Goal: Task Accomplishment & Management: Complete application form

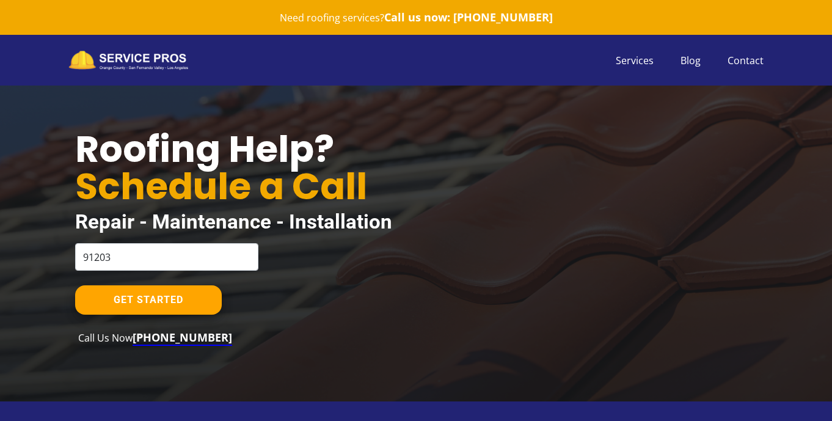
click at [87, 317] on div "GET STARTED Call Us Now [PHONE_NUMBER]" at bounding box center [300, 315] width 450 height 60
click at [92, 306] on link "GET STARTED" at bounding box center [148, 299] width 147 height 29
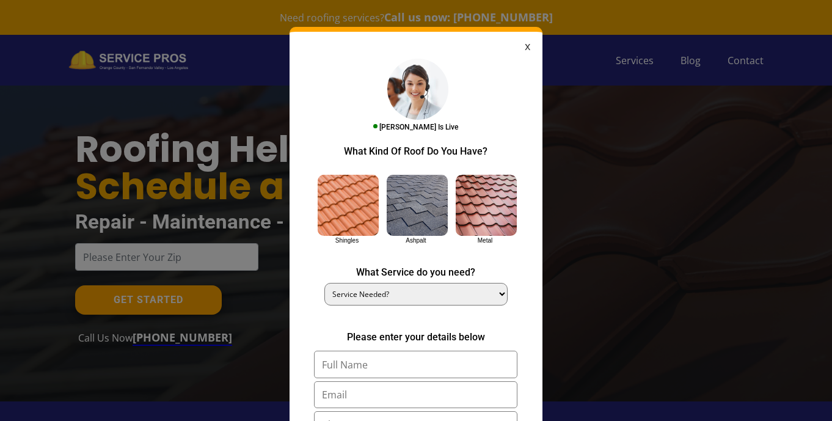
click at [338, 211] on img at bounding box center [348, 205] width 61 height 61
click at [0, 0] on input "Shingles" at bounding box center [0, 0] width 0 height 0
type input "[GEOGRAPHIC_DATA]"
type input "CA"
select select "Installation"
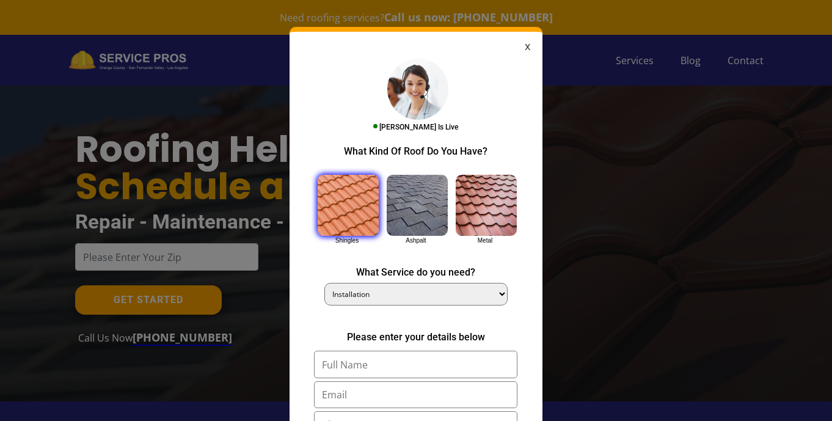
click at [345, 361] on input "text" at bounding box center [415, 364] width 203 height 27
click at [367, 357] on input "[PERSON_NAME]" at bounding box center [415, 364] width 203 height 27
drag, startPoint x: 364, startPoint y: 359, endPoint x: 389, endPoint y: 359, distance: 25.0
click at [389, 359] on input "[PERSON_NAME]" at bounding box center [415, 364] width 203 height 27
type input "[PERSON_NAME]"
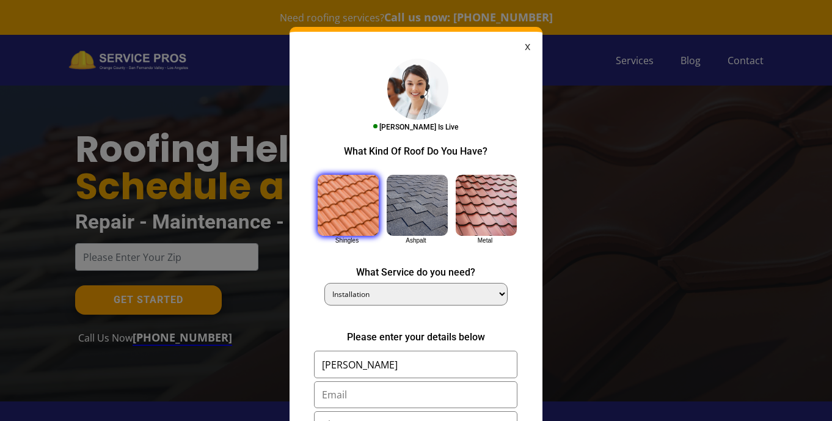
click at [349, 393] on input "email" at bounding box center [415, 394] width 203 height 27
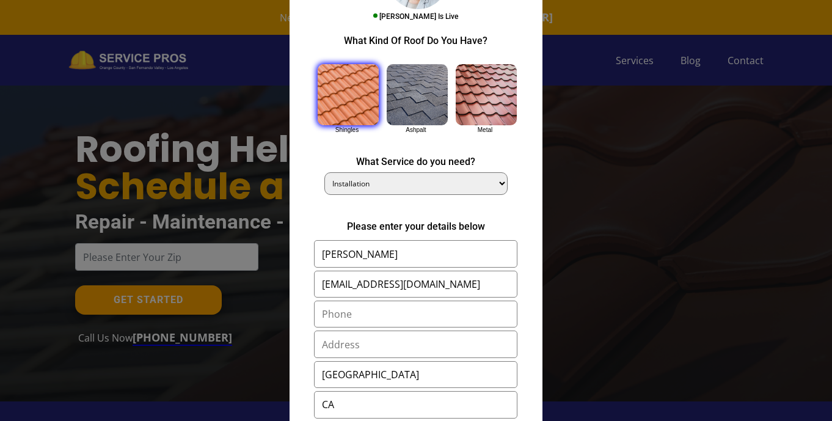
scroll to position [143, 0]
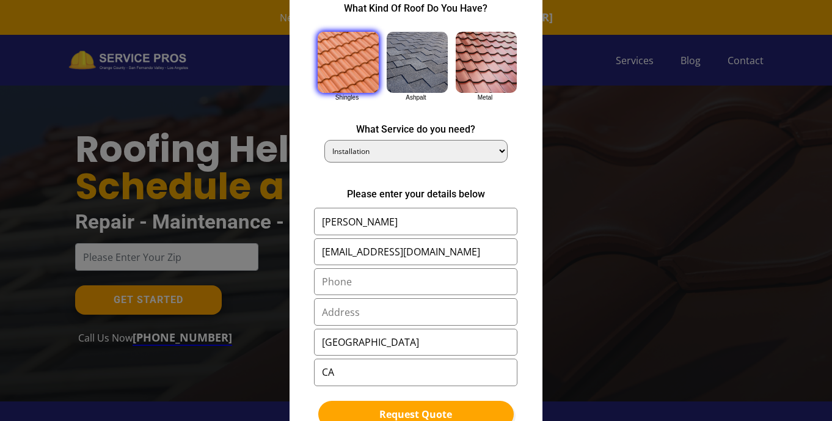
type input "[EMAIL_ADDRESS][DOMAIN_NAME]"
click at [351, 285] on input "text" at bounding box center [415, 281] width 203 height 27
paste input "15625531127"
type input "15625531127"
click at [400, 299] on input "text" at bounding box center [415, 311] width 203 height 27
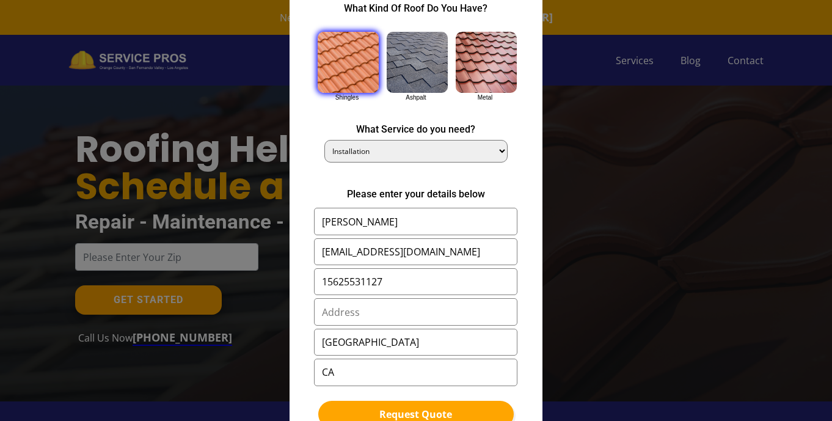
paste input "164 [STREET_ADDRESS]"
type input "164 [STREET_ADDRESS]"
click at [393, 238] on input "[EMAIL_ADDRESS][DOMAIN_NAME]" at bounding box center [415, 251] width 203 height 27
paste input "[EMAIL_ADDRESS][DOMAIN_NAME]"
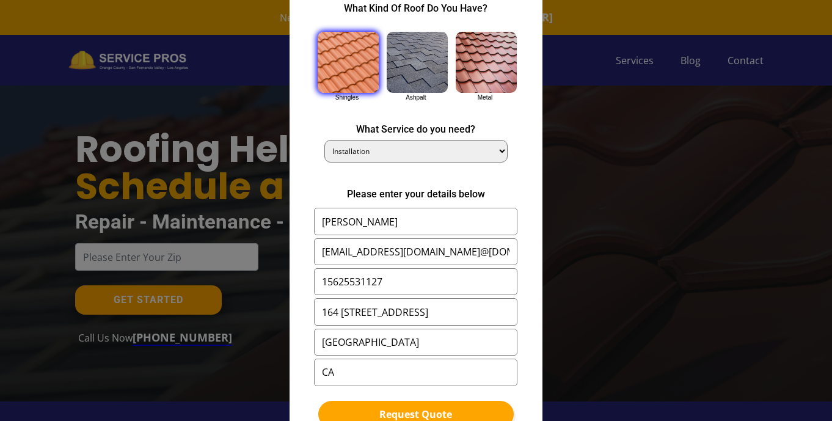
click at [394, 245] on input "[EMAIL_ADDRESS][DOMAIN_NAME]@[DOMAIN_NAME]" at bounding box center [415, 251] width 203 height 27
paste input "email"
type input "[EMAIL_ADDRESS][DOMAIN_NAME]"
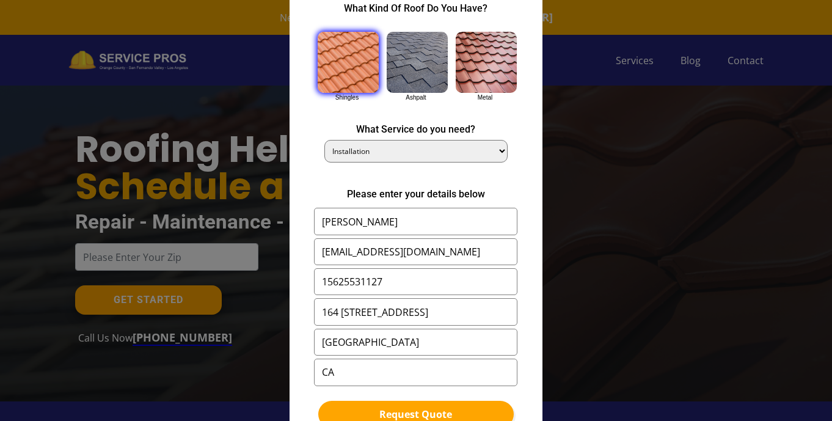
click at [392, 216] on input "[PERSON_NAME]" at bounding box center [415, 221] width 203 height 27
type input "[PERSON_NAME]"
click at [348, 336] on input "[GEOGRAPHIC_DATA]" at bounding box center [415, 342] width 203 height 27
type input "Orange"
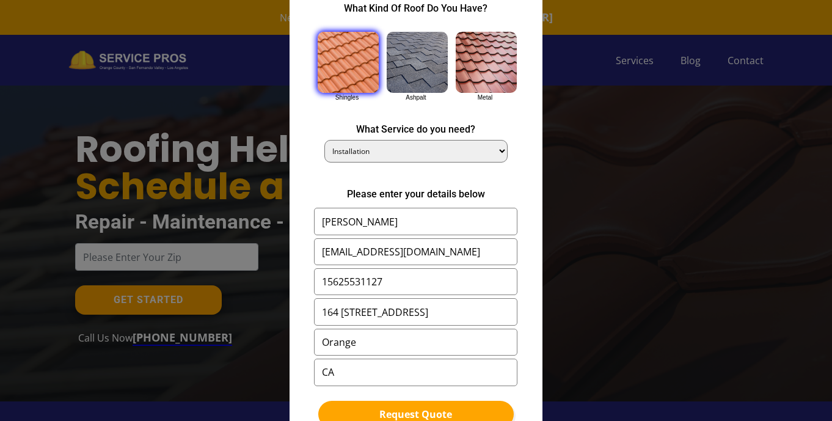
click at [367, 410] on button "Request Quote" at bounding box center [415, 414] width 195 height 27
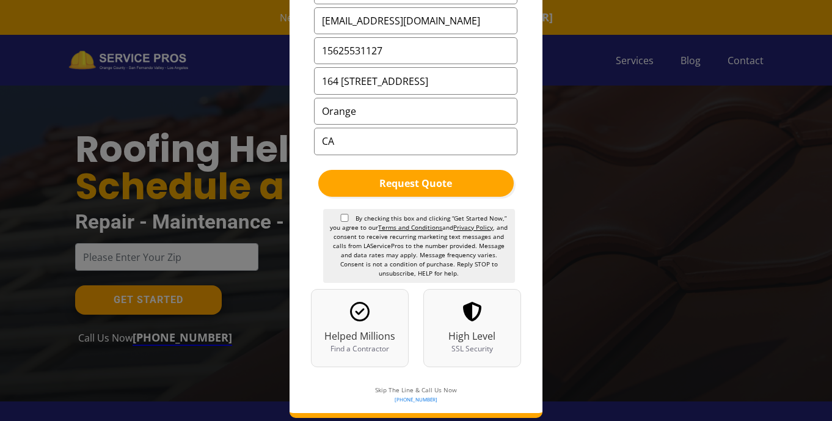
click at [348, 214] on input "By checking this box and clicking “Get Started Now,” you agree to our Terms and…" at bounding box center [344, 218] width 12 height 8
checkbox input "true"
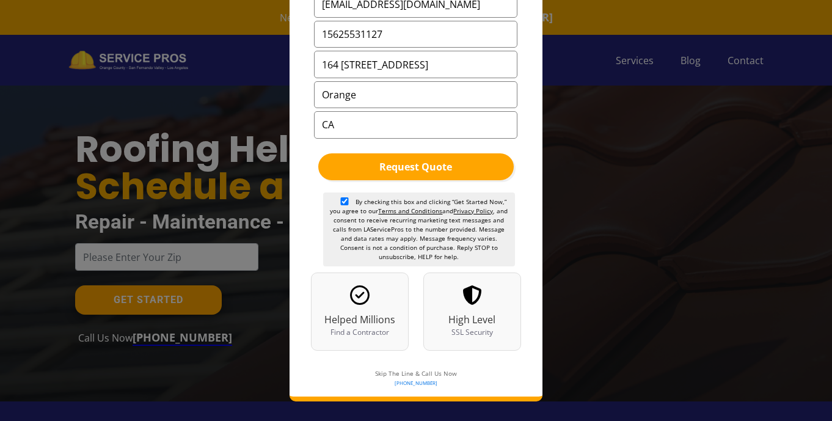
scroll to position [390, 0]
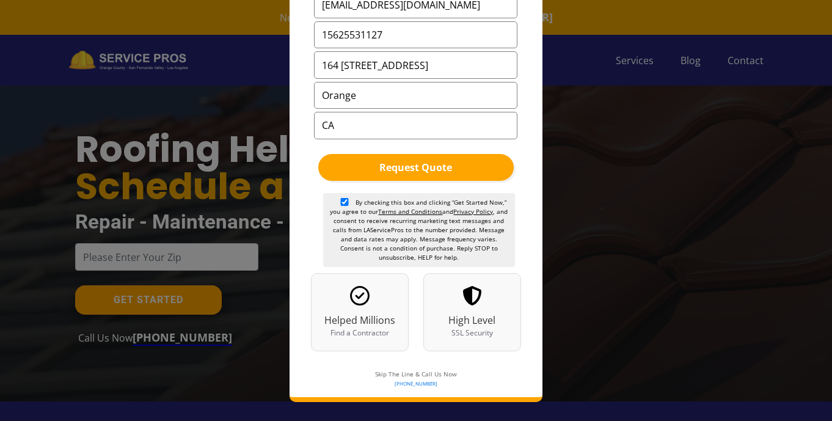
click at [417, 159] on button "Request Quote" at bounding box center [415, 167] width 195 height 27
